Goal: Task Accomplishment & Management: Use online tool/utility

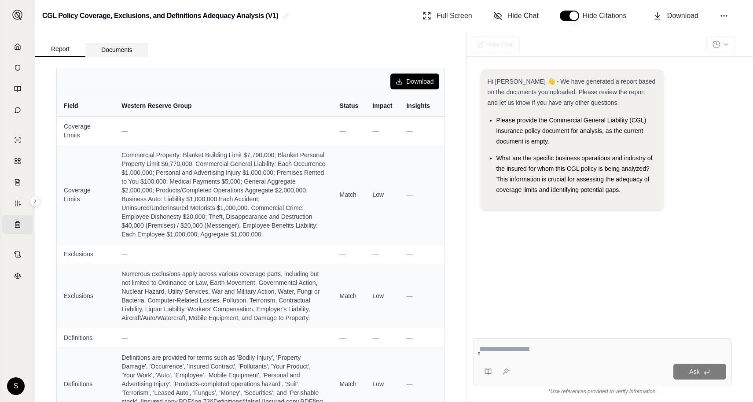
click at [113, 52] on button "Documents" at bounding box center [116, 50] width 63 height 14
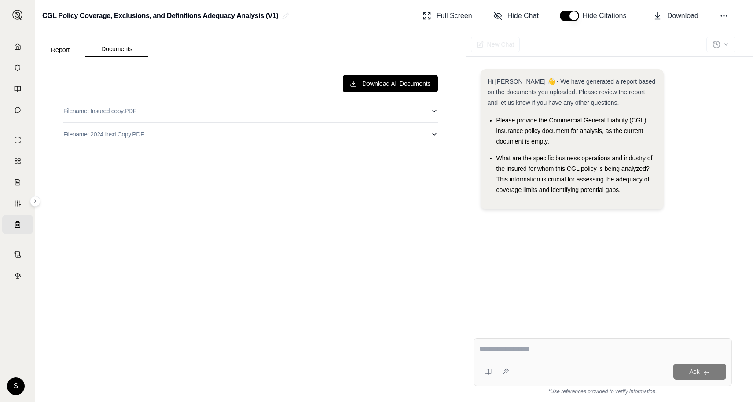
click at [278, 110] on button "Filename: Insured copy.PDF" at bounding box center [250, 111] width 375 height 23
click at [432, 137] on icon "button" at bounding box center [434, 134] width 7 height 7
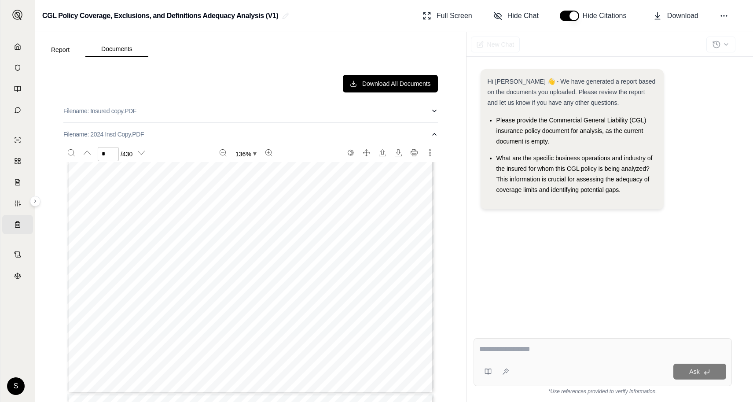
scroll to position [186, 0]
type input "*"
click at [436, 128] on button "Filename: 2024 Insd Copy.PDF" at bounding box center [250, 134] width 375 height 23
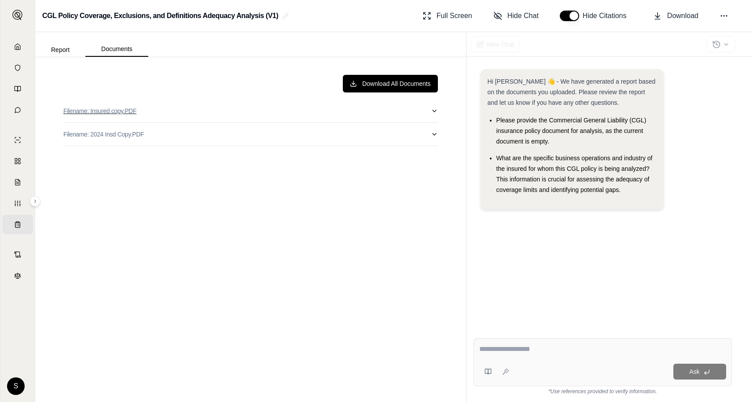
click at [431, 105] on button "Filename: Insured copy.PDF" at bounding box center [250, 111] width 375 height 23
click at [723, 18] on icon at bounding box center [724, 15] width 9 height 9
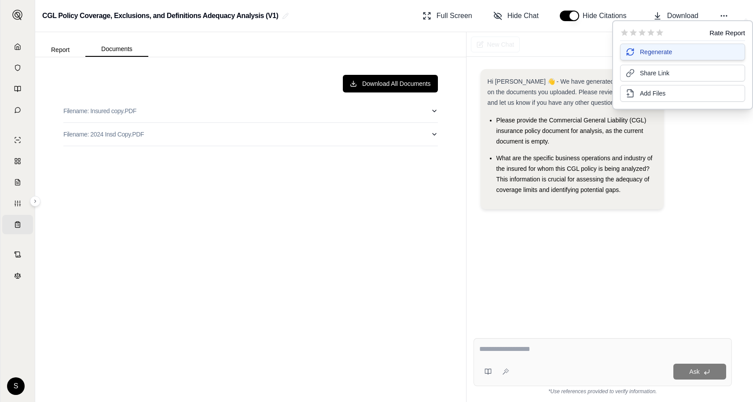
click at [670, 54] on span "Regenerate" at bounding box center [656, 52] width 32 height 9
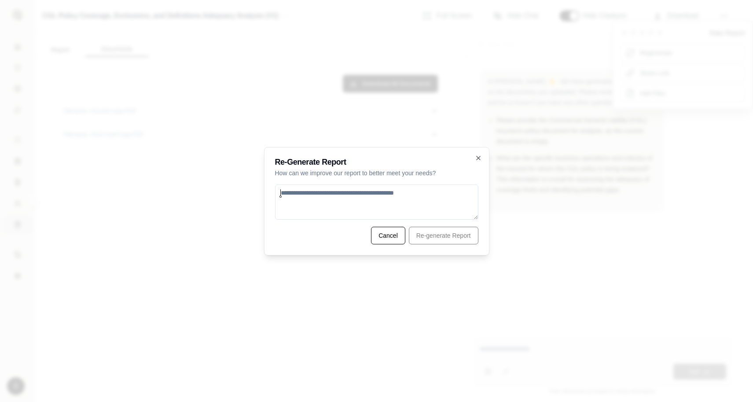
click at [477, 162] on h2 "Re-Generate Report" at bounding box center [376, 162] width 203 height 8
click at [477, 155] on icon "button" at bounding box center [478, 158] width 7 height 7
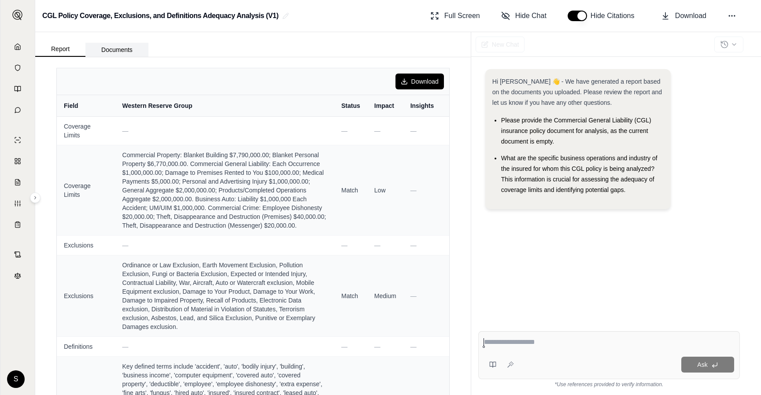
click at [142, 45] on button "Documents" at bounding box center [116, 50] width 63 height 14
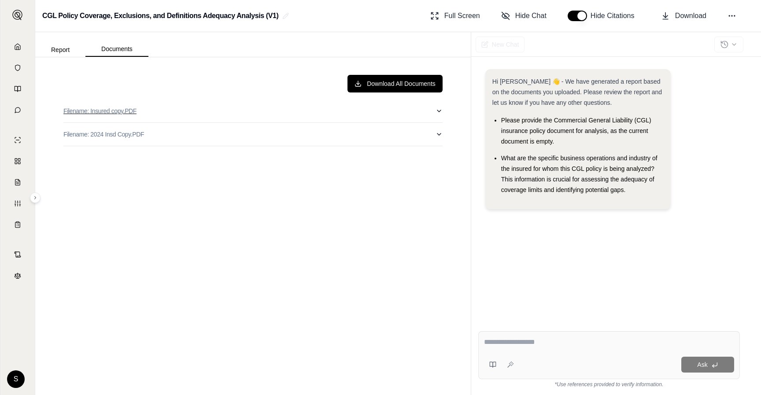
click at [245, 116] on button "Filename: Insured copy.PDF" at bounding box center [252, 111] width 379 height 23
click at [431, 114] on button "Filename: Insured copy.PDF" at bounding box center [252, 111] width 379 height 23
type input "*"
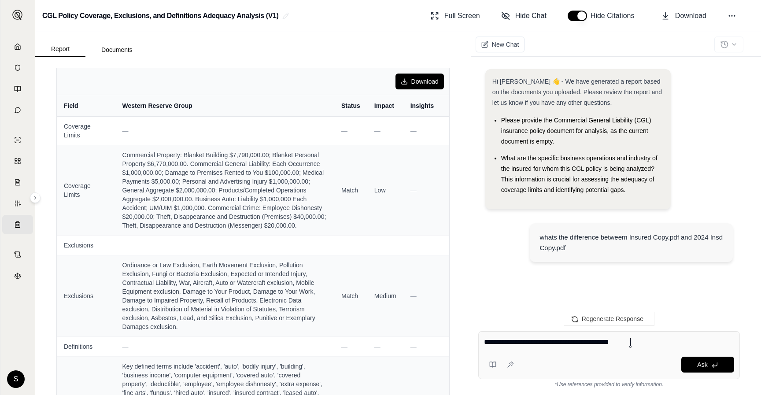
type textarea "**********"
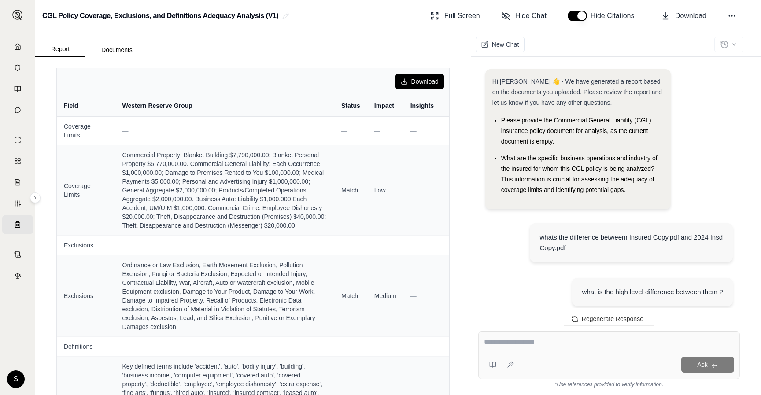
scroll to position [1361, 0]
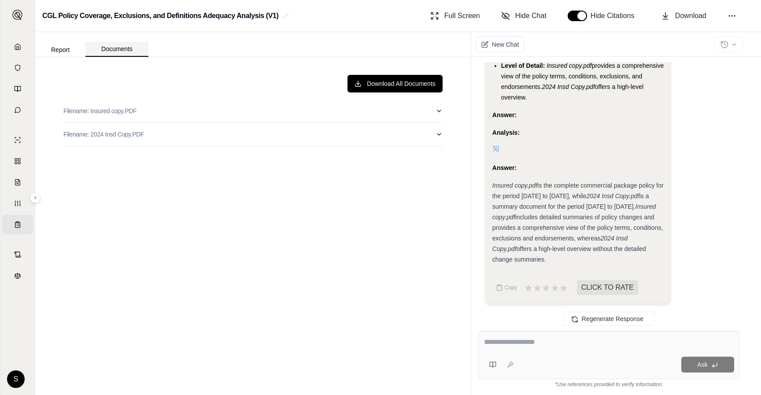
click at [115, 48] on button "Documents" at bounding box center [116, 49] width 63 height 15
click at [411, 86] on button "Download All Documents" at bounding box center [394, 84] width 95 height 18
click at [20, 230] on link "Coverage Table BETA" at bounding box center [17, 224] width 31 height 19
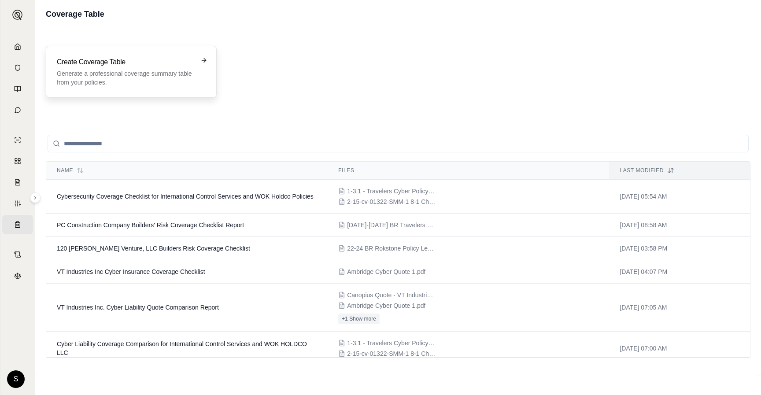
click at [101, 74] on p "Generate a professional coverage summary table from your policies." at bounding box center [125, 78] width 137 height 18
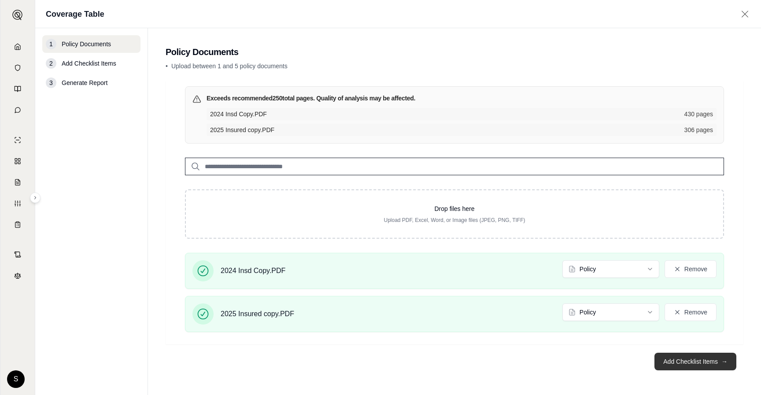
click at [698, 362] on button "Add Checklist Items →" at bounding box center [695, 362] width 82 height 18
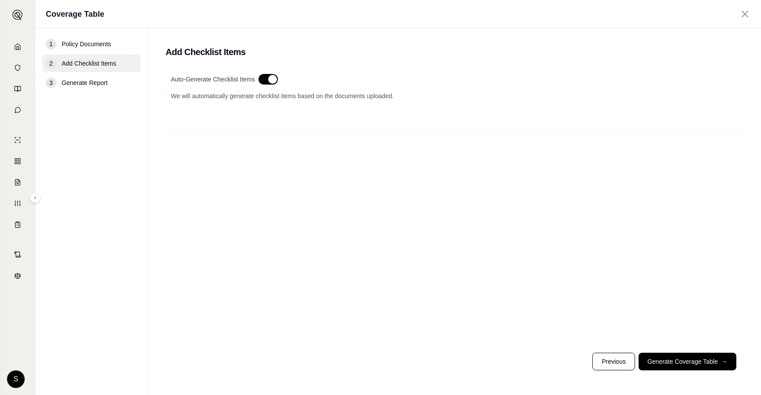
click at [265, 81] on button "button" at bounding box center [267, 79] width 19 height 11
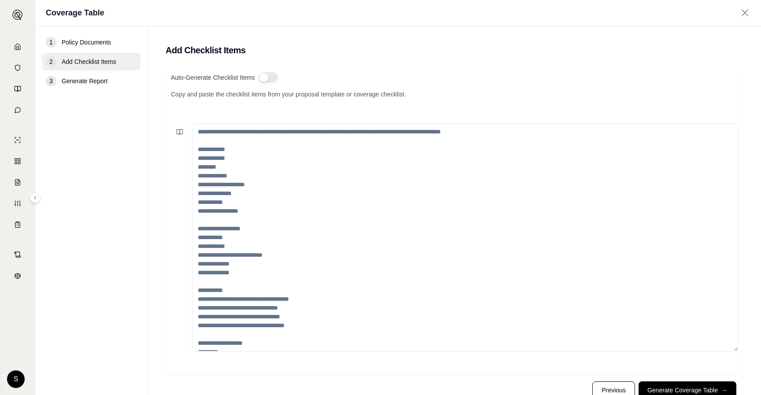
click at [265, 81] on button "button" at bounding box center [267, 77] width 19 height 11
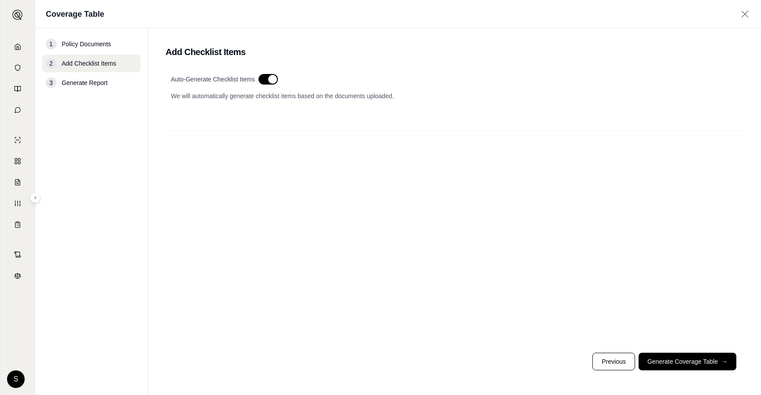
click at [270, 80] on button "button" at bounding box center [267, 79] width 19 height 11
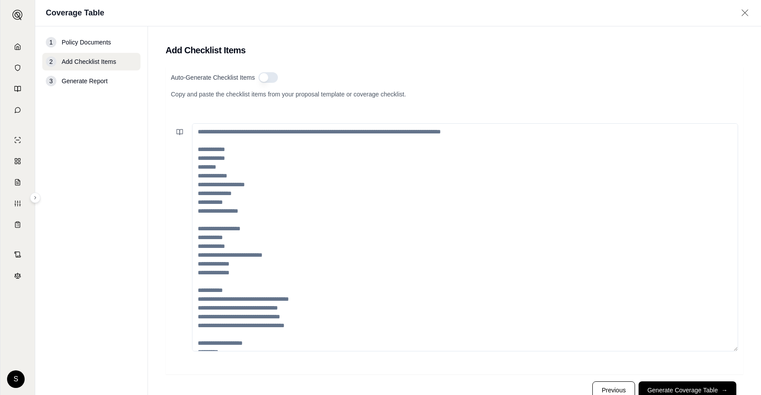
click at [269, 80] on button "button" at bounding box center [267, 77] width 19 height 11
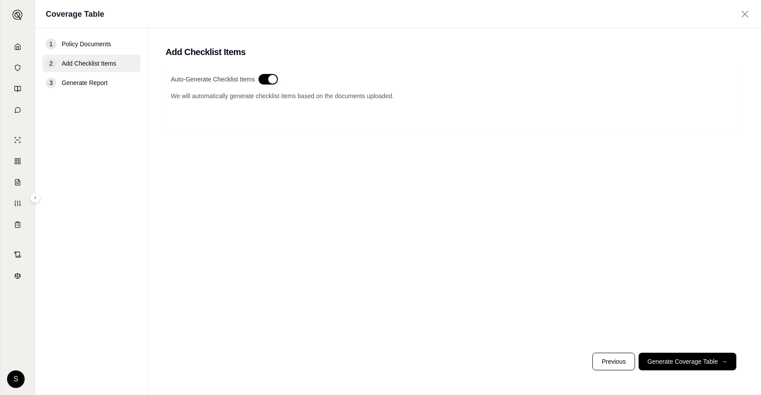
click at [269, 80] on button "button" at bounding box center [267, 79] width 19 height 11
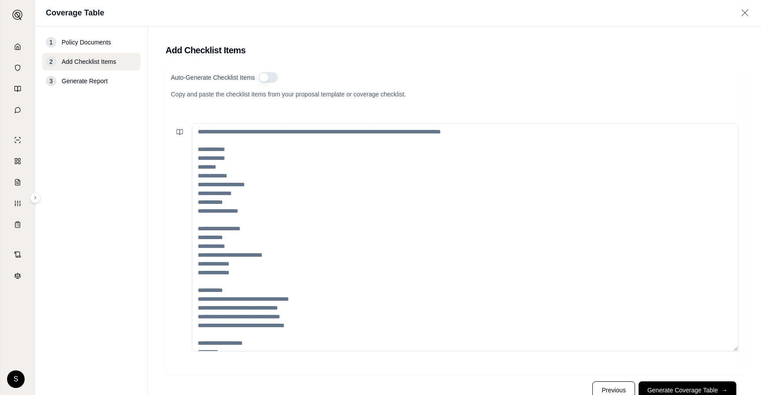
click at [270, 79] on button "button" at bounding box center [267, 77] width 19 height 11
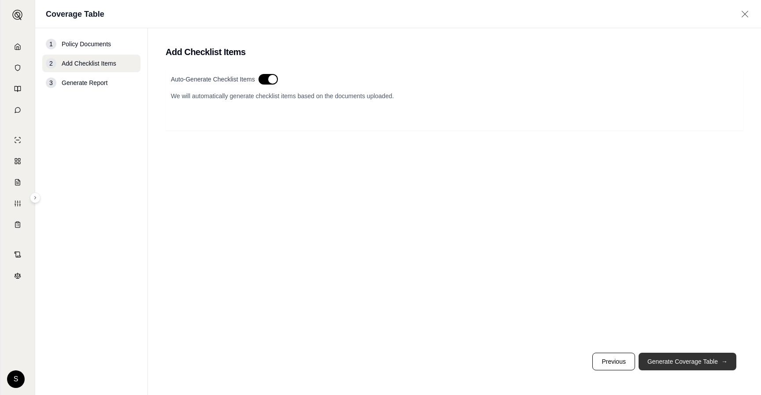
click at [698, 361] on button "Generate Coverage Table →" at bounding box center [687, 362] width 98 height 18
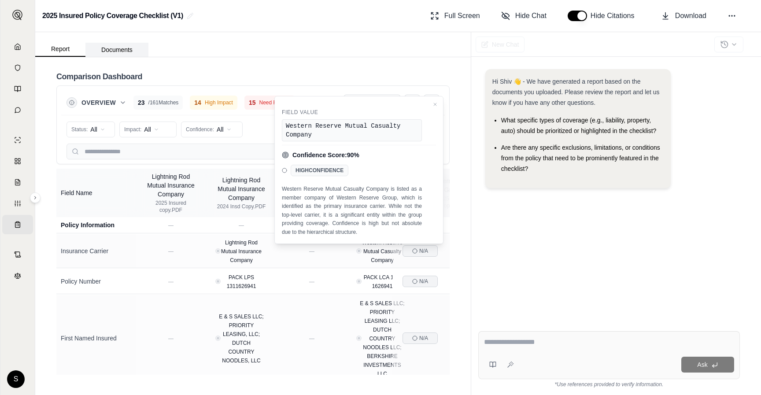
click at [112, 55] on button "Documents" at bounding box center [116, 50] width 63 height 14
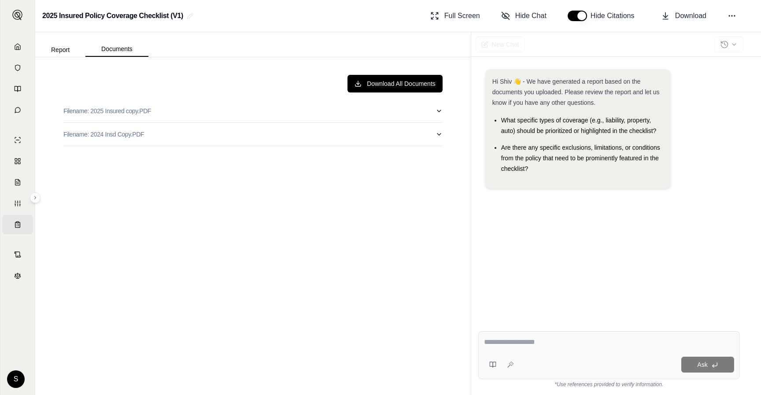
click at [63, 40] on div "Report Documents" at bounding box center [91, 48] width 113 height 18
click at [62, 49] on button "Report" at bounding box center [60, 50] width 50 height 14
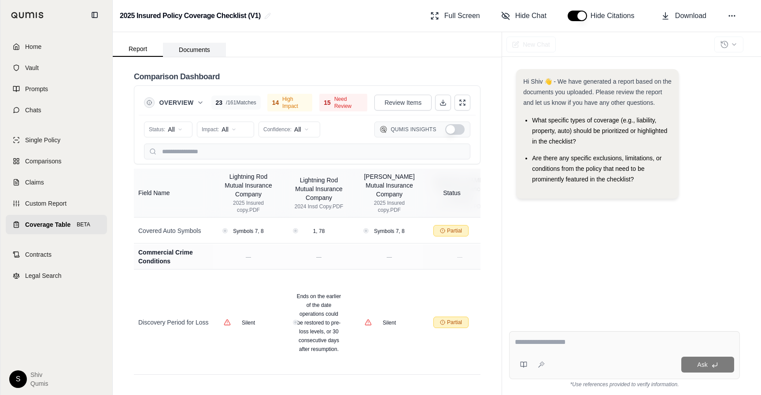
click at [191, 46] on button "Documents" at bounding box center [194, 50] width 63 height 14
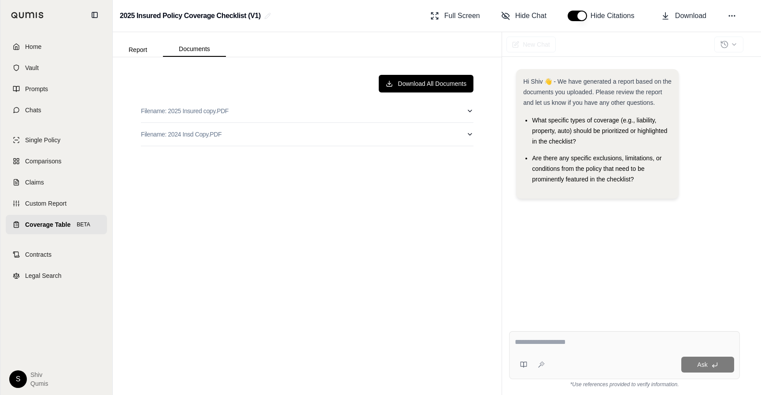
click at [134, 57] on div "Download All Documents Filename: 2025 Insured copy.PDF Filename: 2024 Insd Copy…" at bounding box center [307, 226] width 389 height 338
click at [137, 51] on button "Report" at bounding box center [138, 50] width 50 height 14
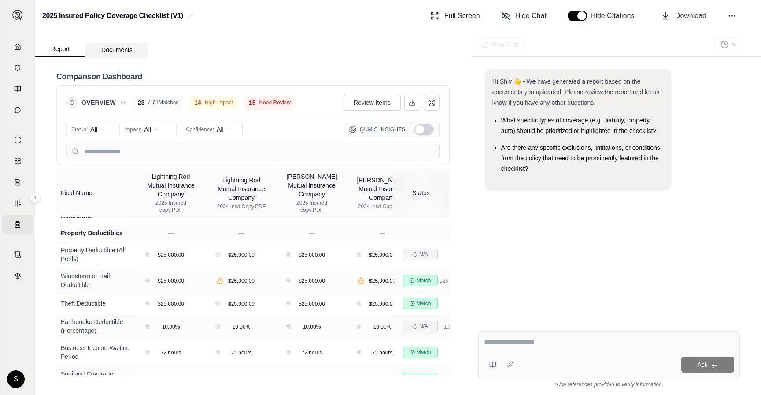
click at [119, 49] on button "Documents" at bounding box center [116, 50] width 63 height 14
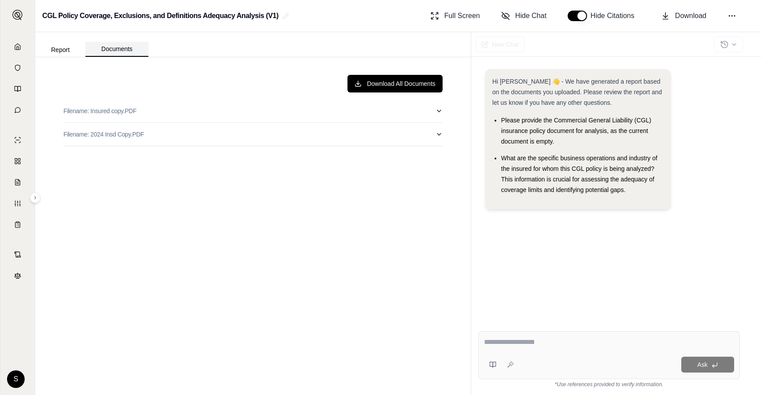
click at [129, 49] on button "Documents" at bounding box center [116, 49] width 63 height 15
